Goal: Task Accomplishment & Management: Manage account settings

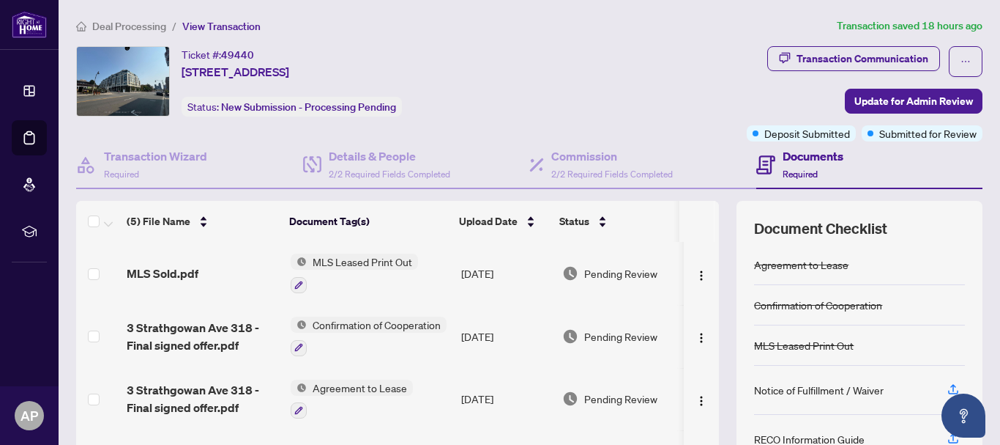
click at [145, 26] on span "Deal Processing" at bounding box center [129, 26] width 74 height 13
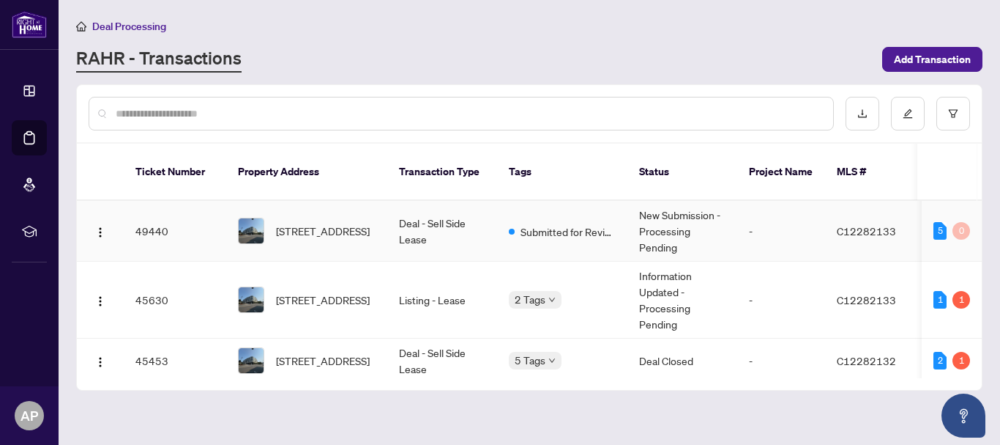
click at [629, 213] on td "New Submission - Processing Pending" at bounding box center [683, 231] width 110 height 61
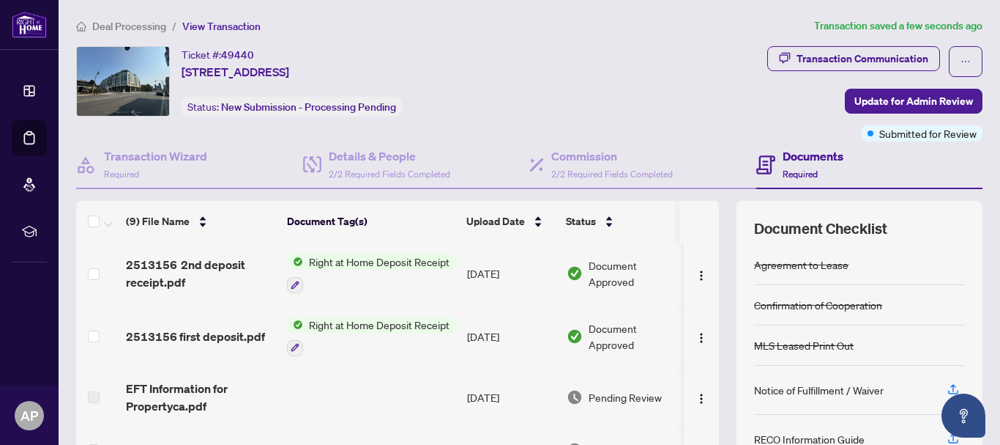
scroll to position [73, 0]
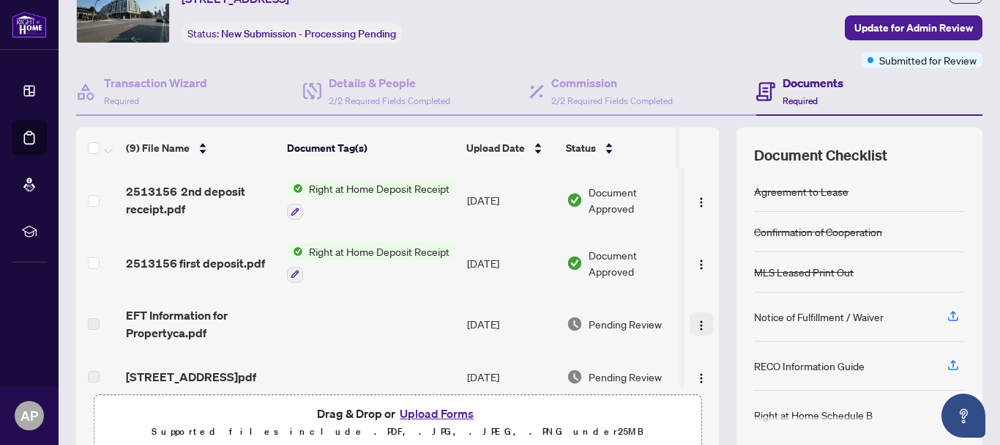
click at [696, 325] on img "button" at bounding box center [702, 325] width 12 height 12
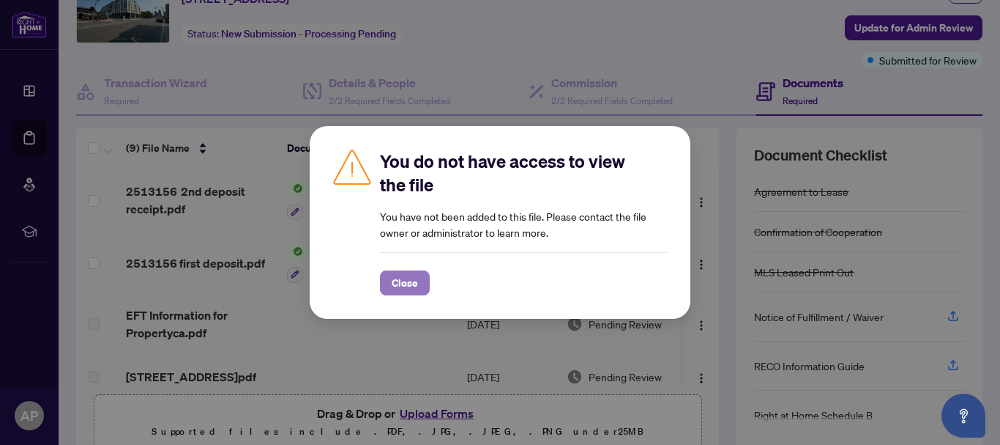
click at [409, 289] on span "Close" at bounding box center [405, 282] width 26 height 23
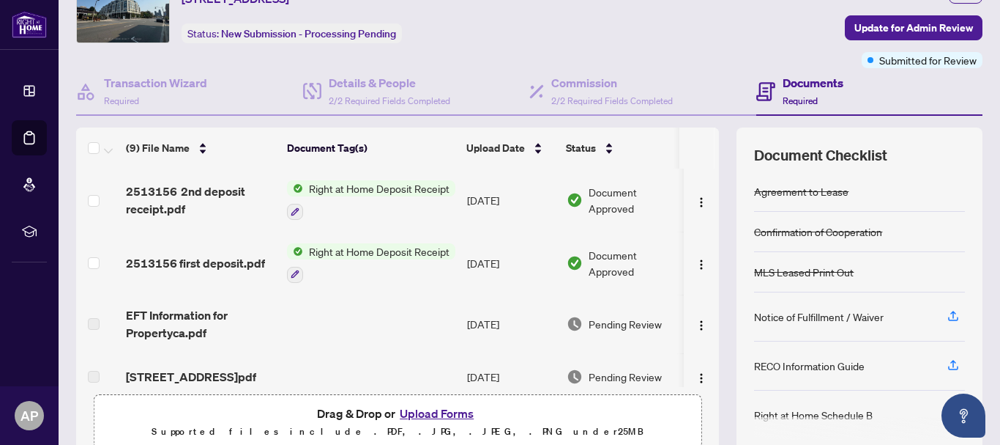
click at [294, 311] on td at bounding box center [371, 323] width 180 height 59
click at [188, 322] on span "EFT Information for Propertyca.pdf" at bounding box center [200, 323] width 149 height 35
click at [157, 321] on span "EFT Information for Propertyca.pdf" at bounding box center [200, 323] width 149 height 35
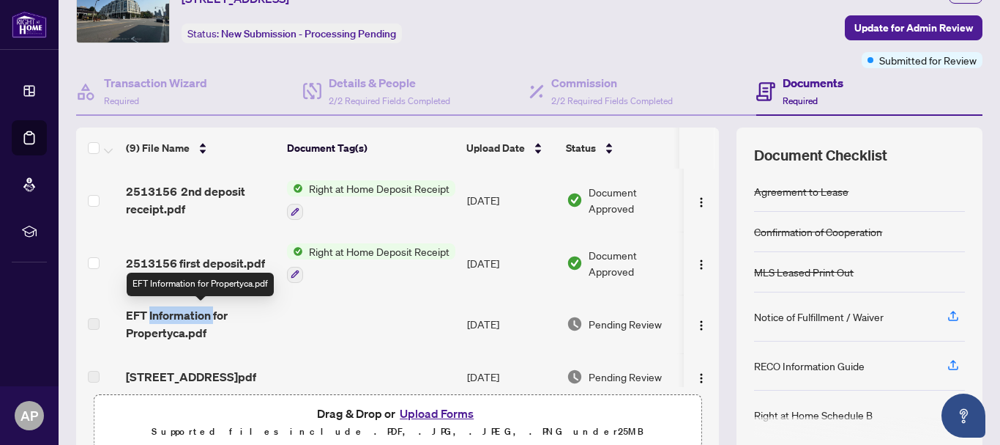
click at [157, 321] on span "EFT Information for Propertyca.pdf" at bounding box center [200, 323] width 149 height 35
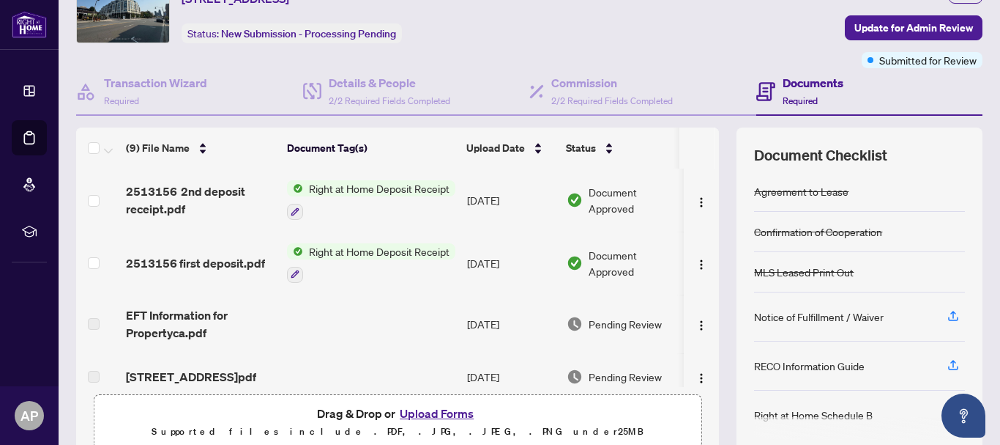
click at [89, 323] on label at bounding box center [94, 324] width 12 height 16
click at [101, 322] on td at bounding box center [98, 323] width 44 height 59
click at [197, 254] on span "2513156 first deposit.pdf" at bounding box center [195, 263] width 139 height 18
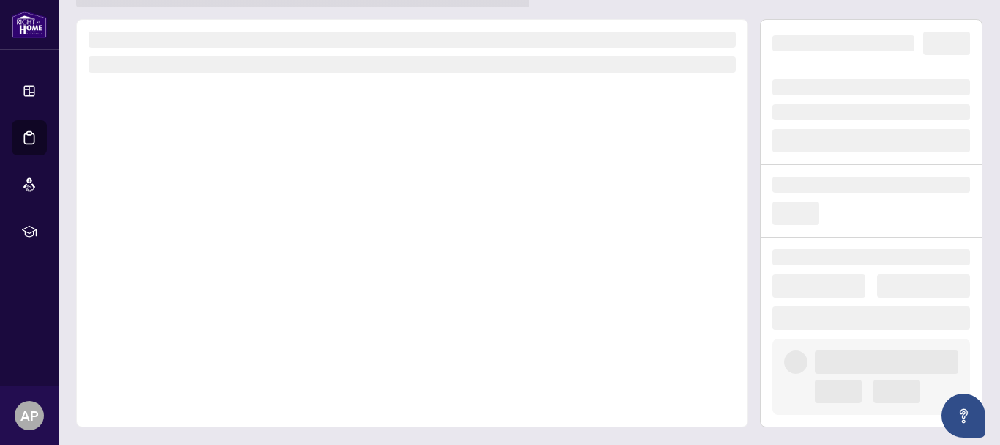
scroll to position [54, 0]
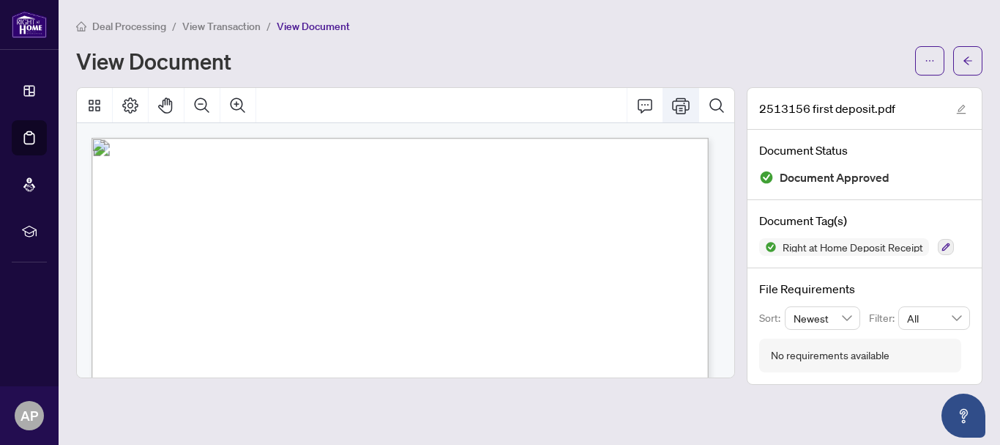
click at [677, 101] on icon "Print" at bounding box center [681, 106] width 18 height 18
click at [223, 27] on span "View Transaction" at bounding box center [221, 26] width 78 height 13
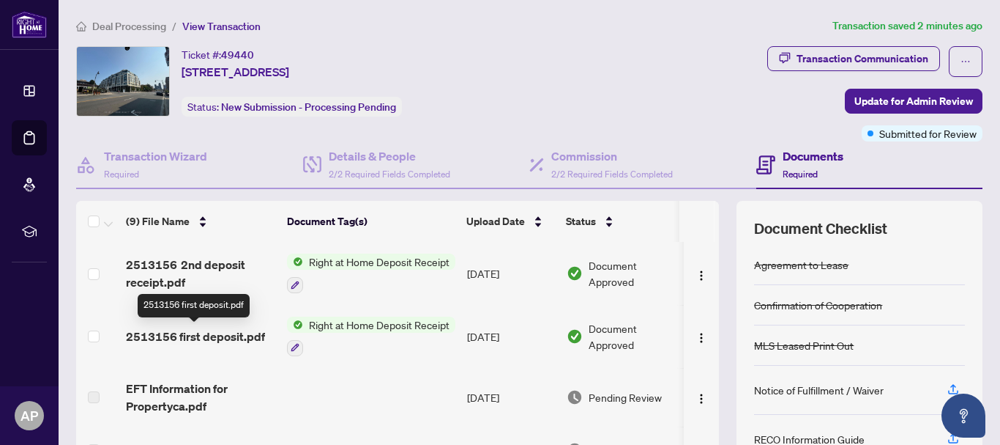
click at [203, 336] on span "2513156 first deposit.pdf" at bounding box center [195, 336] width 139 height 18
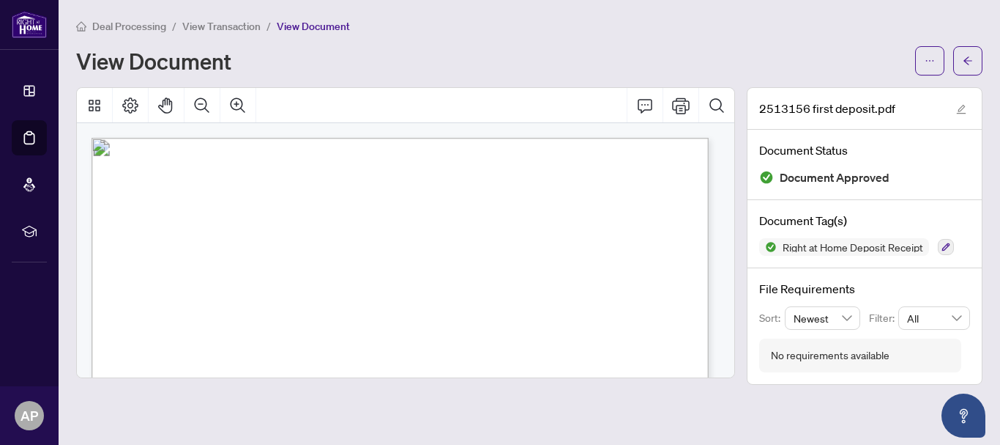
click at [220, 20] on span "View Transaction" at bounding box center [221, 26] width 78 height 13
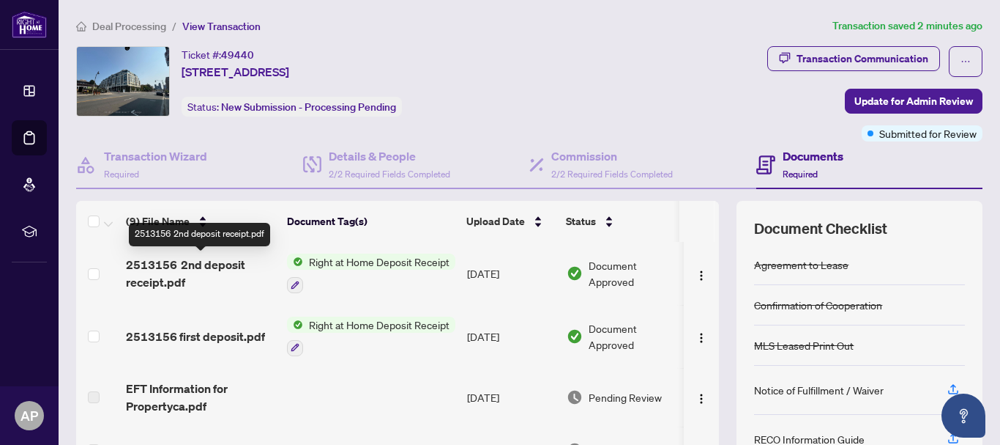
click at [237, 262] on span "2513156 2nd deposit receipt.pdf" at bounding box center [200, 273] width 149 height 35
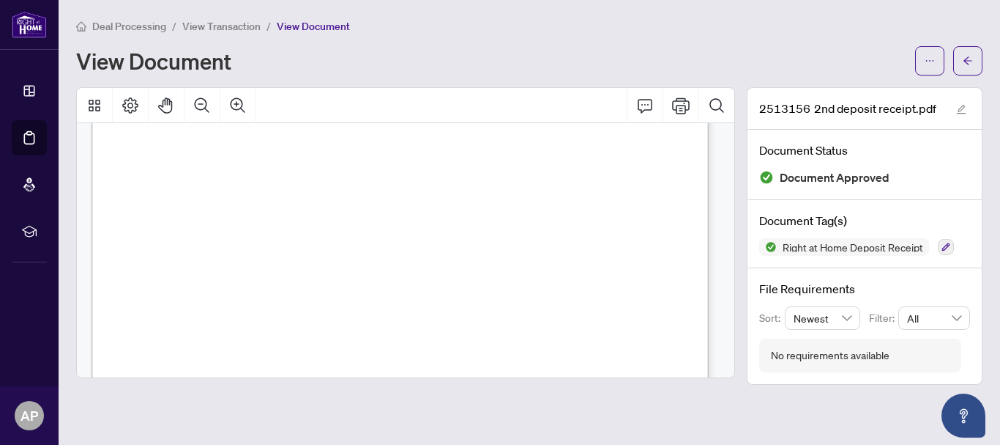
scroll to position [146, 0]
click at [678, 105] on icon "Print" at bounding box center [681, 105] width 18 height 16
click at [213, 25] on span "View Transaction" at bounding box center [221, 26] width 78 height 13
